Goal: Task Accomplishment & Management: Manage account settings

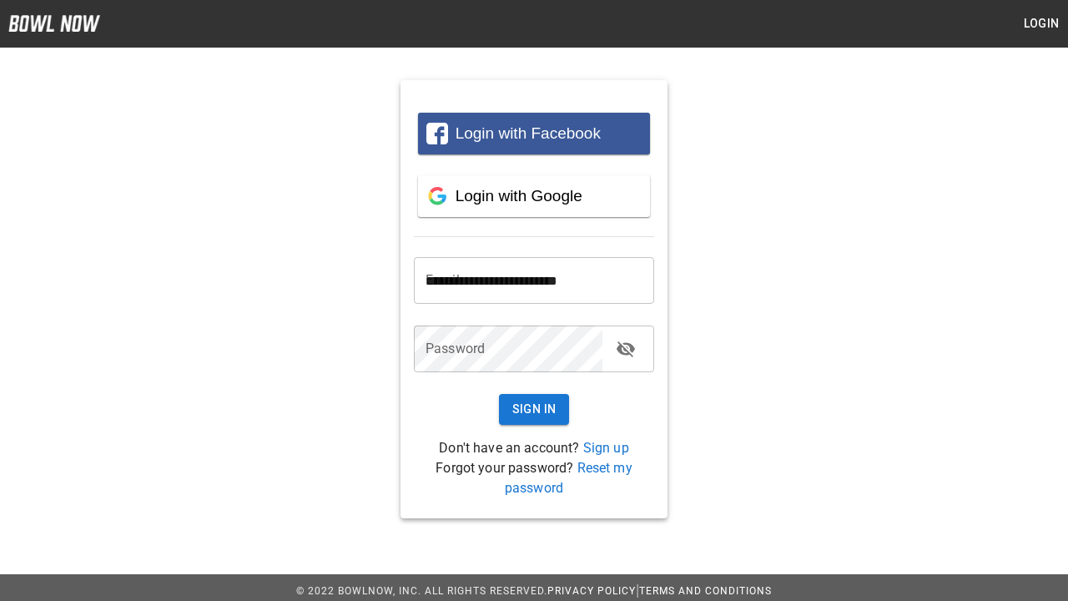
type input "**********"
click at [534, 409] on button "Sign In" at bounding box center [534, 409] width 71 height 31
